Goal: Task Accomplishment & Management: Use online tool/utility

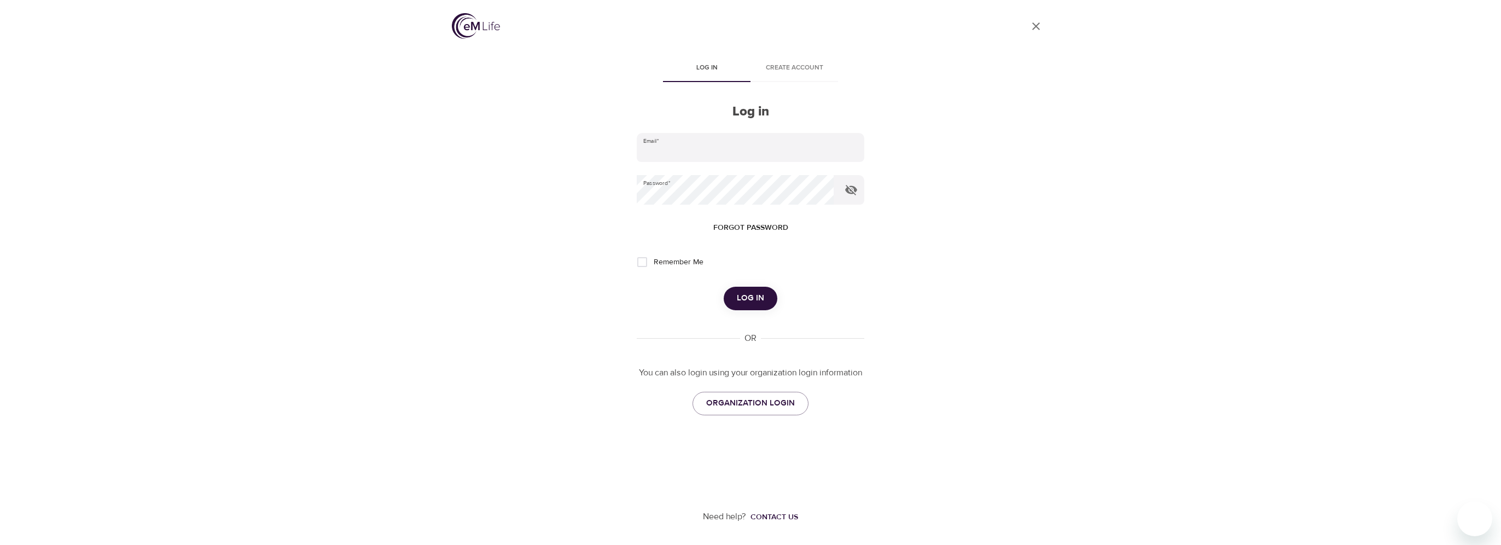
type input "[PERSON_NAME][EMAIL_ADDRESS][DOMAIN_NAME]"
click at [740, 299] on span "Log in" at bounding box center [750, 298] width 27 height 14
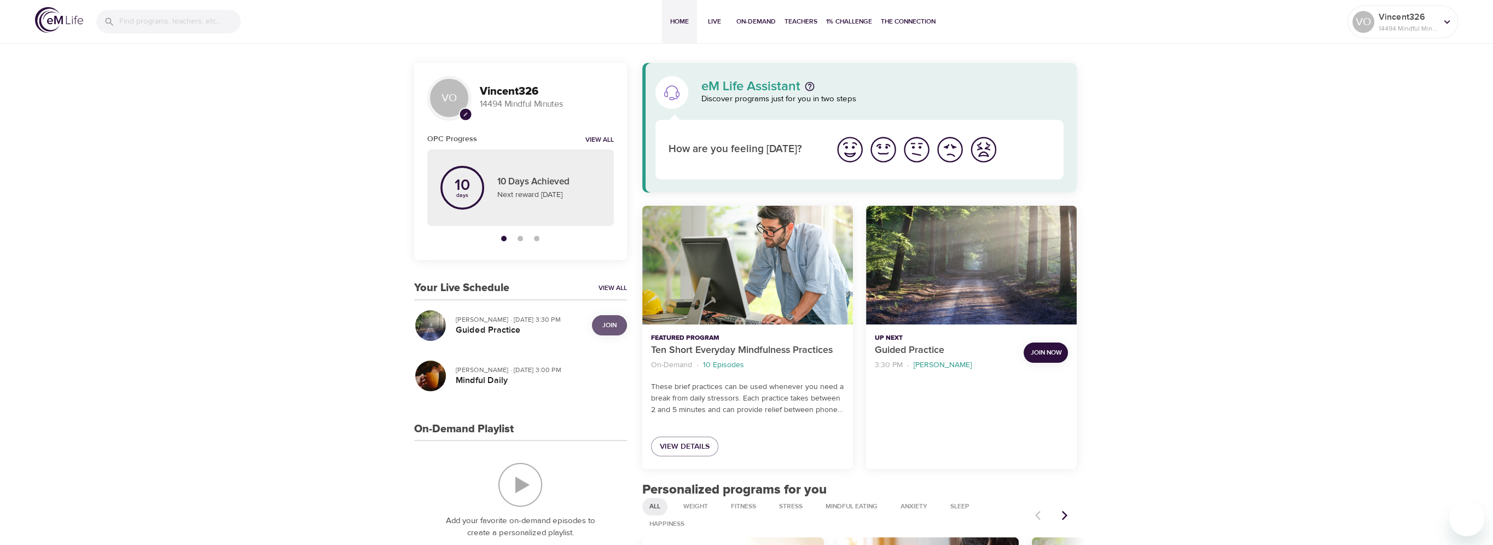
click at [610, 318] on button "Join" at bounding box center [609, 325] width 35 height 20
